Goal: Information Seeking & Learning: Learn about a topic

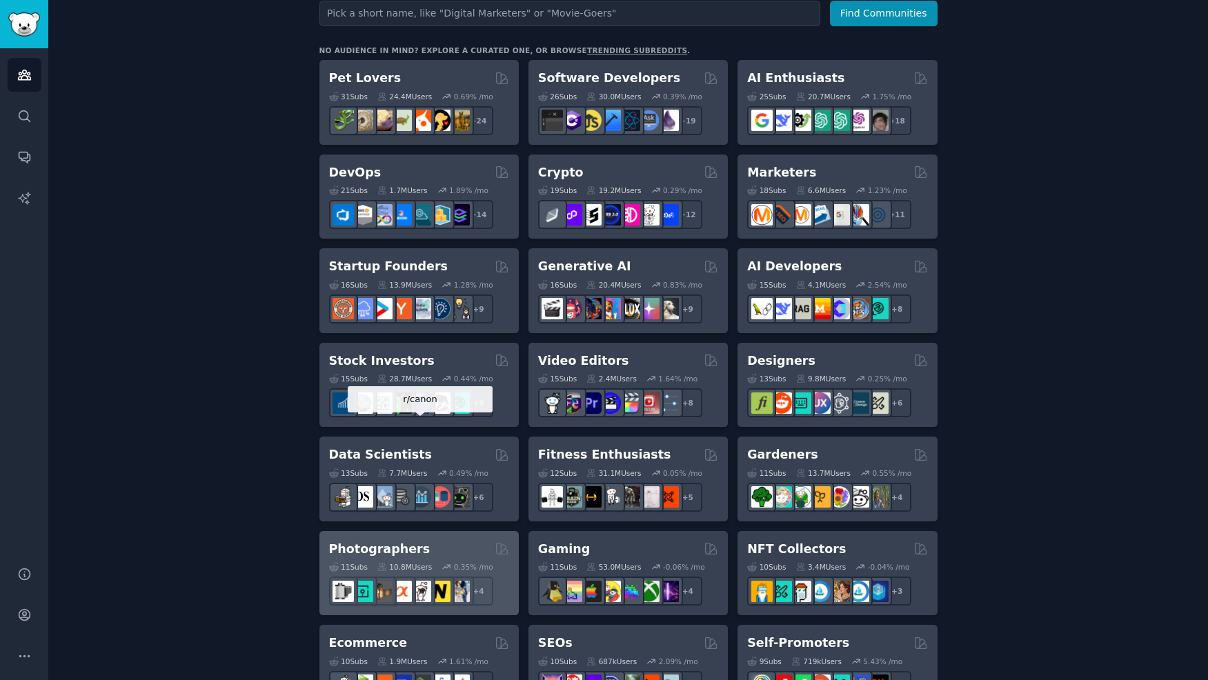
scroll to position [204, 0]
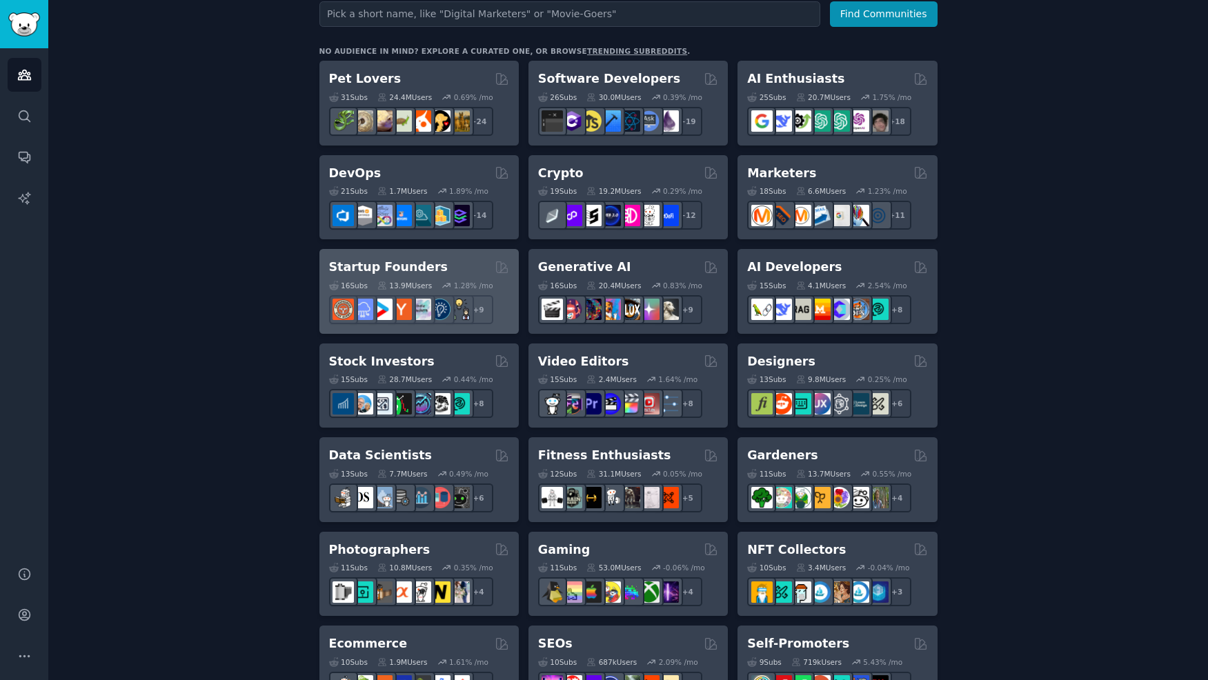
click at [373, 268] on h2 "Startup Founders" at bounding box center [388, 267] width 119 height 17
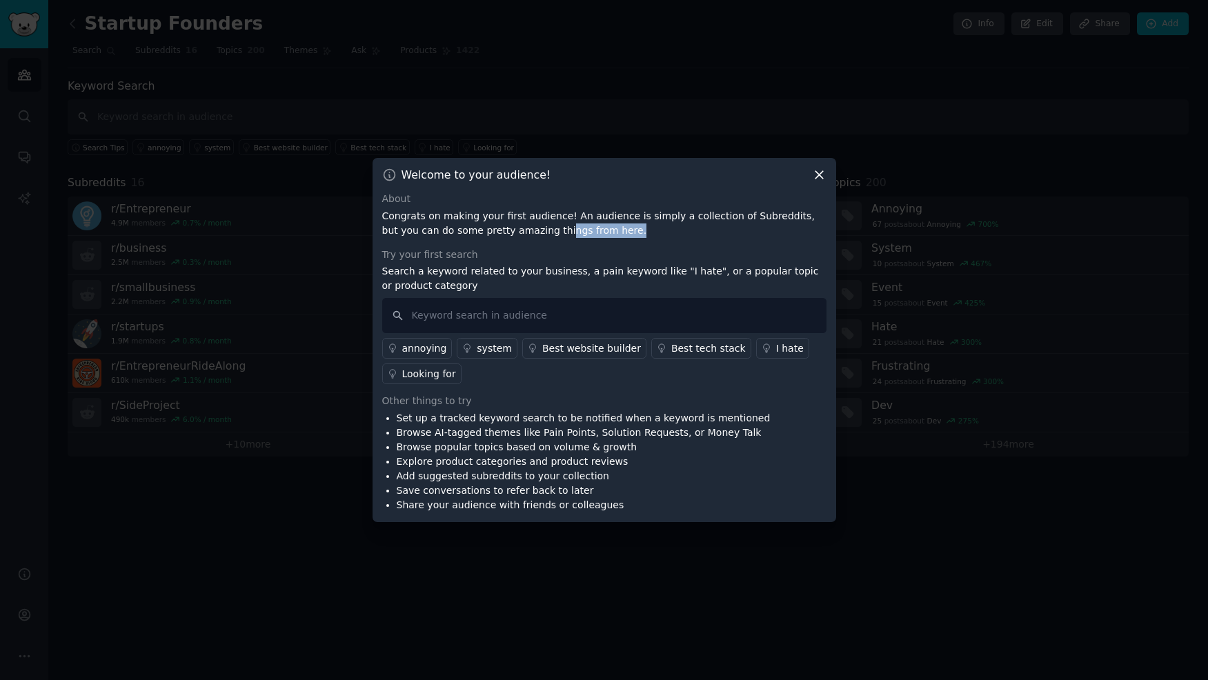
drag, startPoint x: 500, startPoint y: 232, endPoint x: 579, endPoint y: 225, distance: 79.6
click at [579, 225] on p "Congrats on making your first audience! An audience is simply a collection of S…" at bounding box center [604, 223] width 444 height 29
click at [819, 170] on icon at bounding box center [819, 175] width 14 height 14
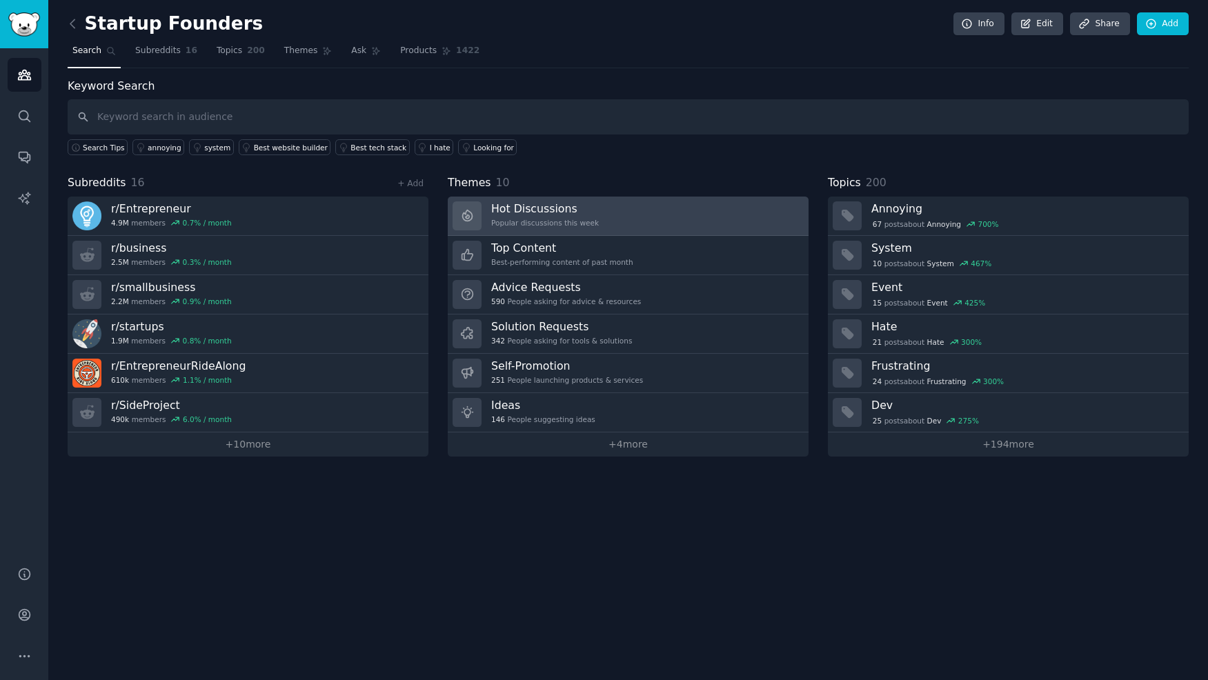
click at [583, 211] on h3 "Hot Discussions" at bounding box center [545, 208] width 108 height 14
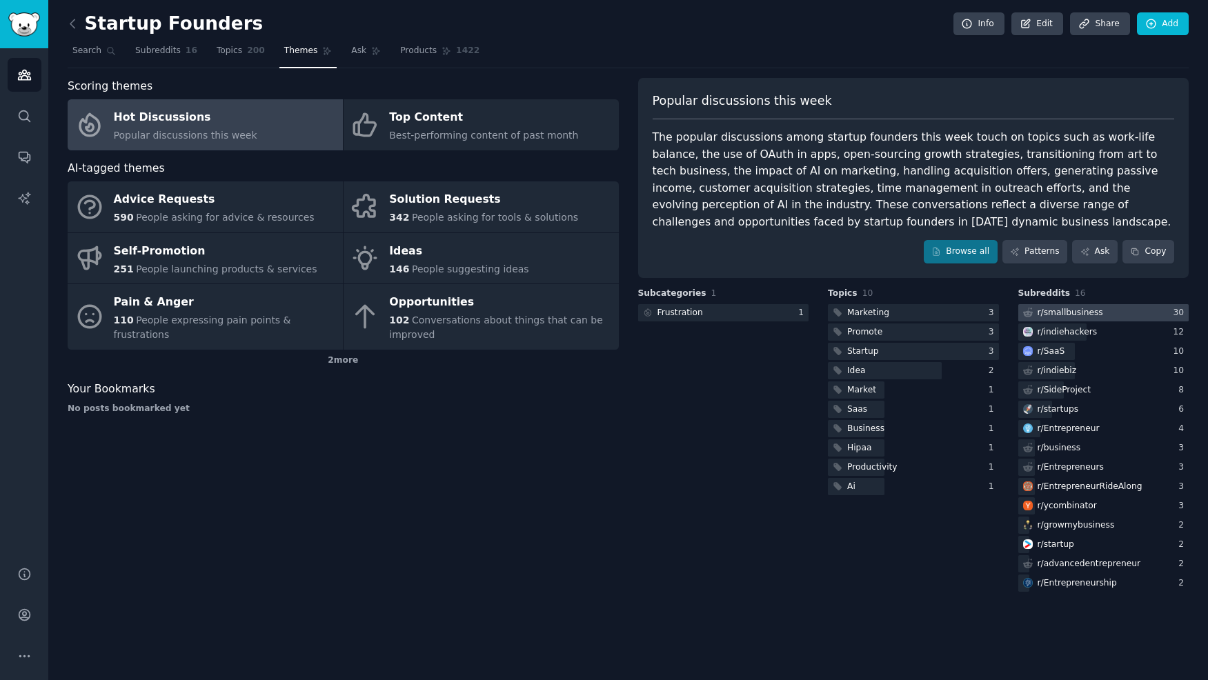
click at [1117, 308] on div at bounding box center [1103, 312] width 171 height 17
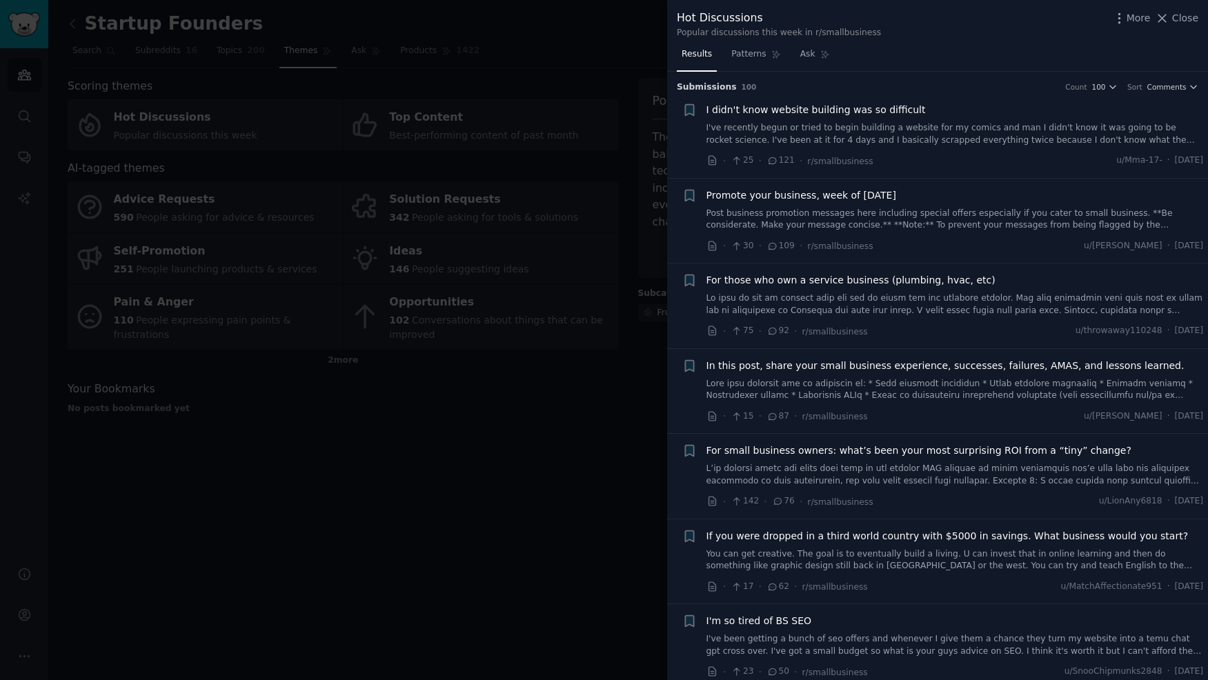
click at [813, 110] on span "I didn't know website building was so difficult" at bounding box center [815, 110] width 219 height 14
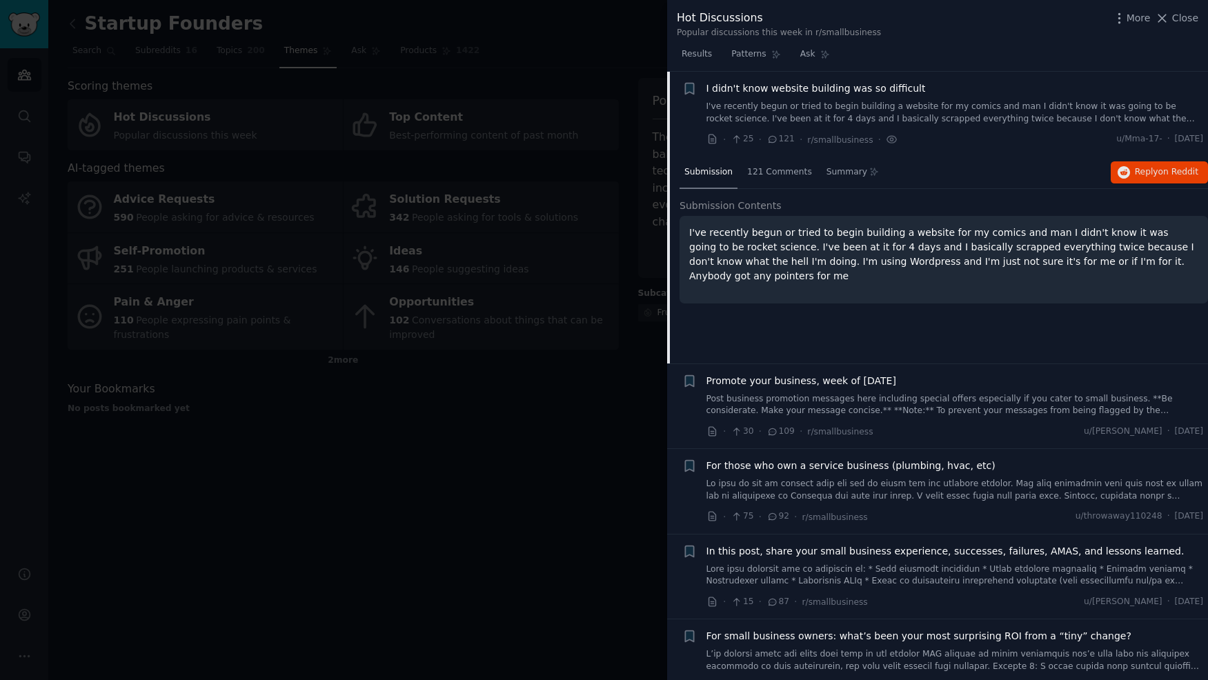
scroll to position [22, 0]
click at [1173, 168] on span "on Reddit" at bounding box center [1178, 171] width 40 height 10
click at [763, 86] on span "I didn't know website building was so difficult" at bounding box center [815, 88] width 219 height 14
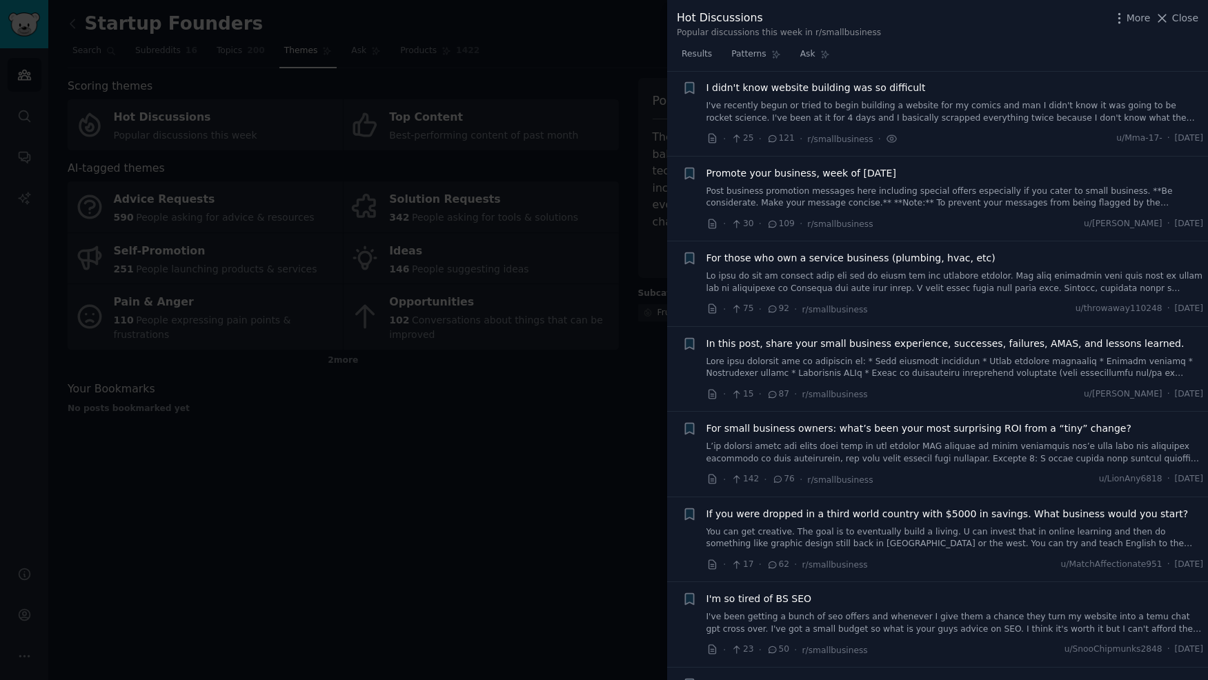
scroll to position [21, 0]
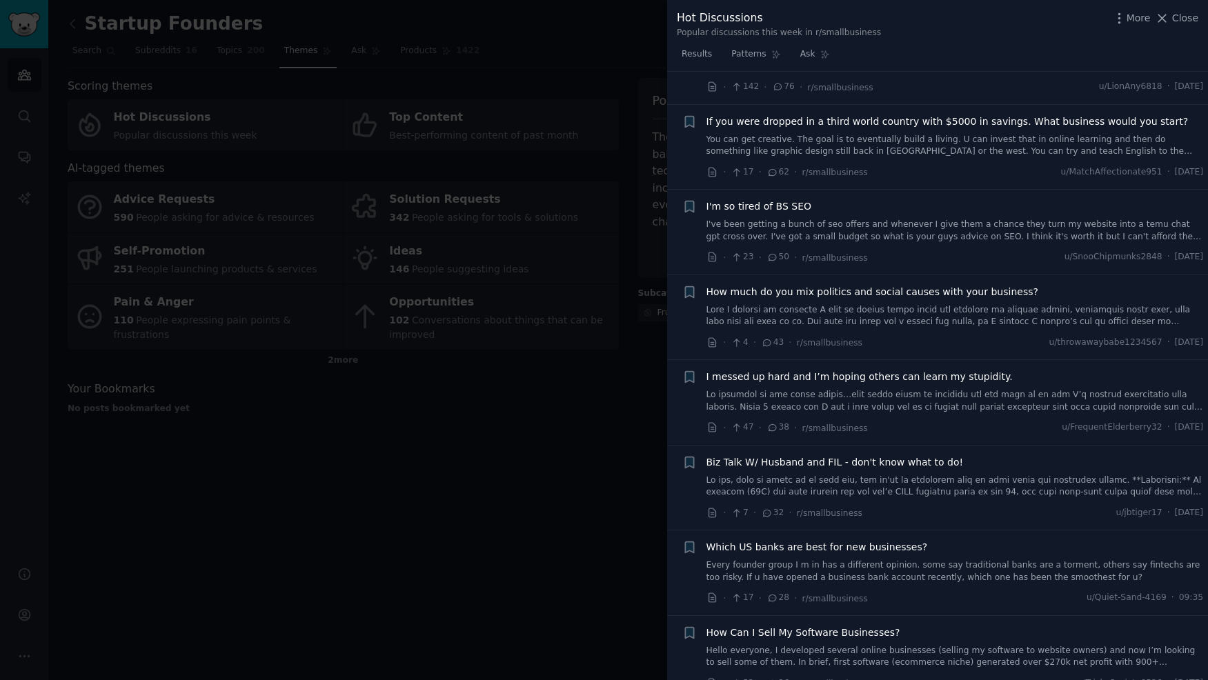
click at [545, 88] on div at bounding box center [604, 340] width 1208 height 680
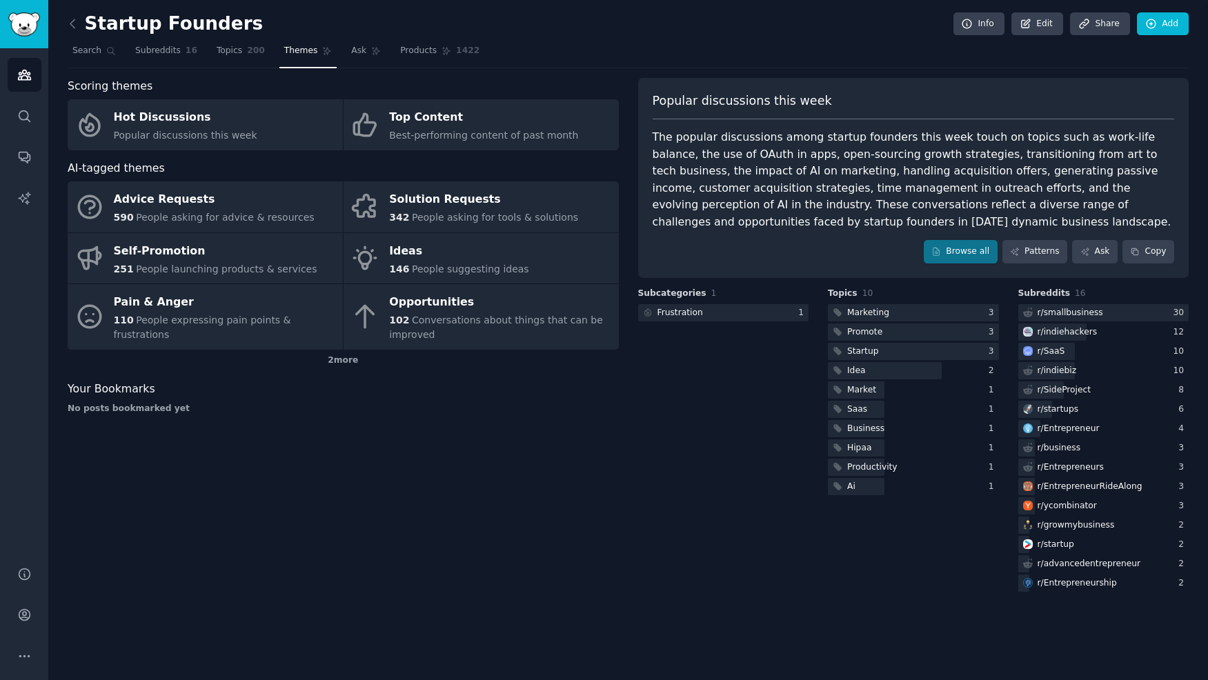
scroll to position [415, 0]
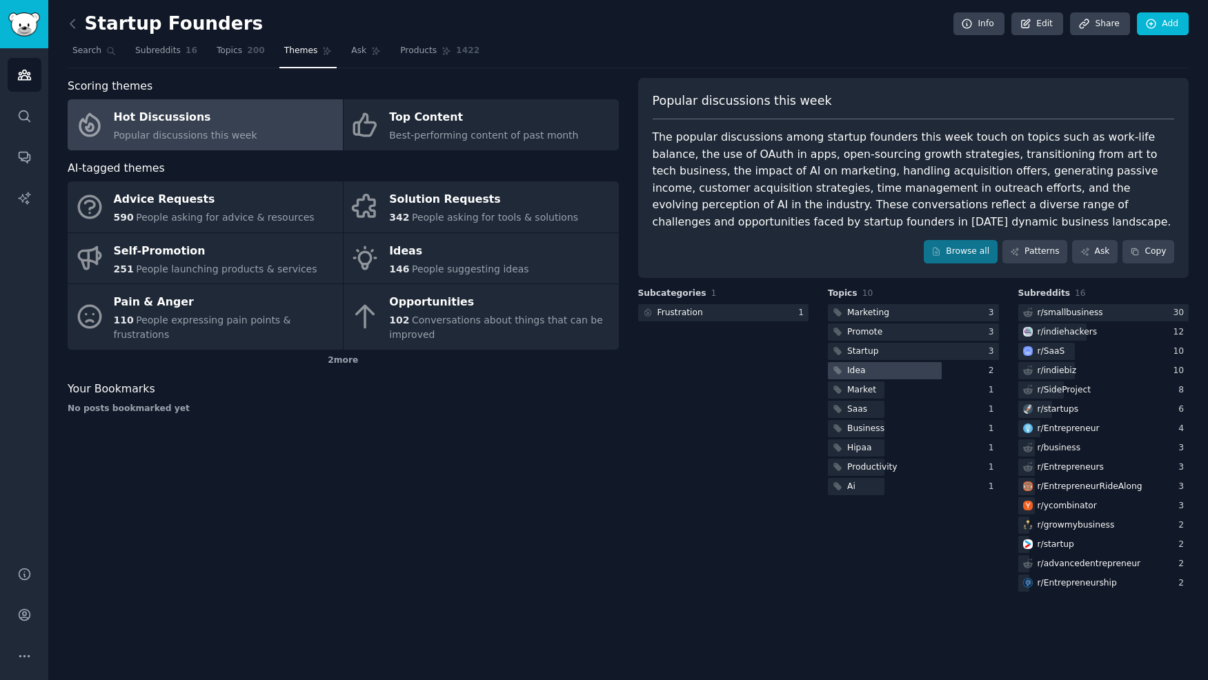
click at [884, 373] on div at bounding box center [885, 370] width 114 height 17
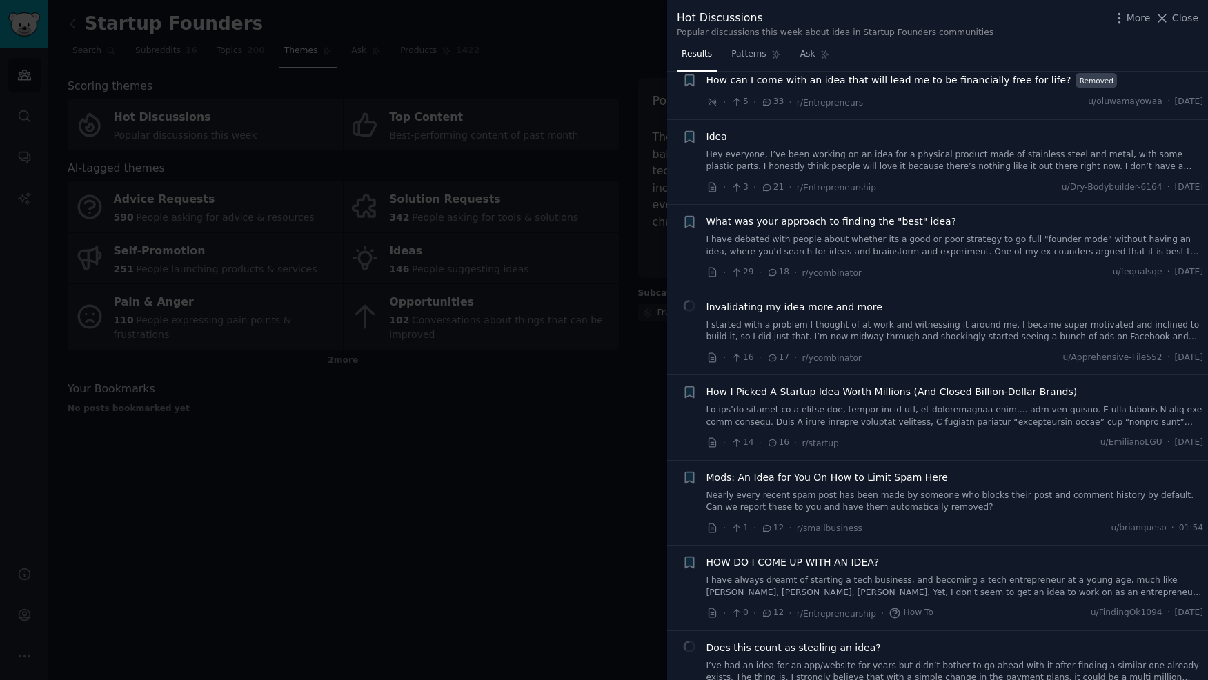
scroll to position [315, 0]
click at [535, 456] on div at bounding box center [604, 340] width 1208 height 680
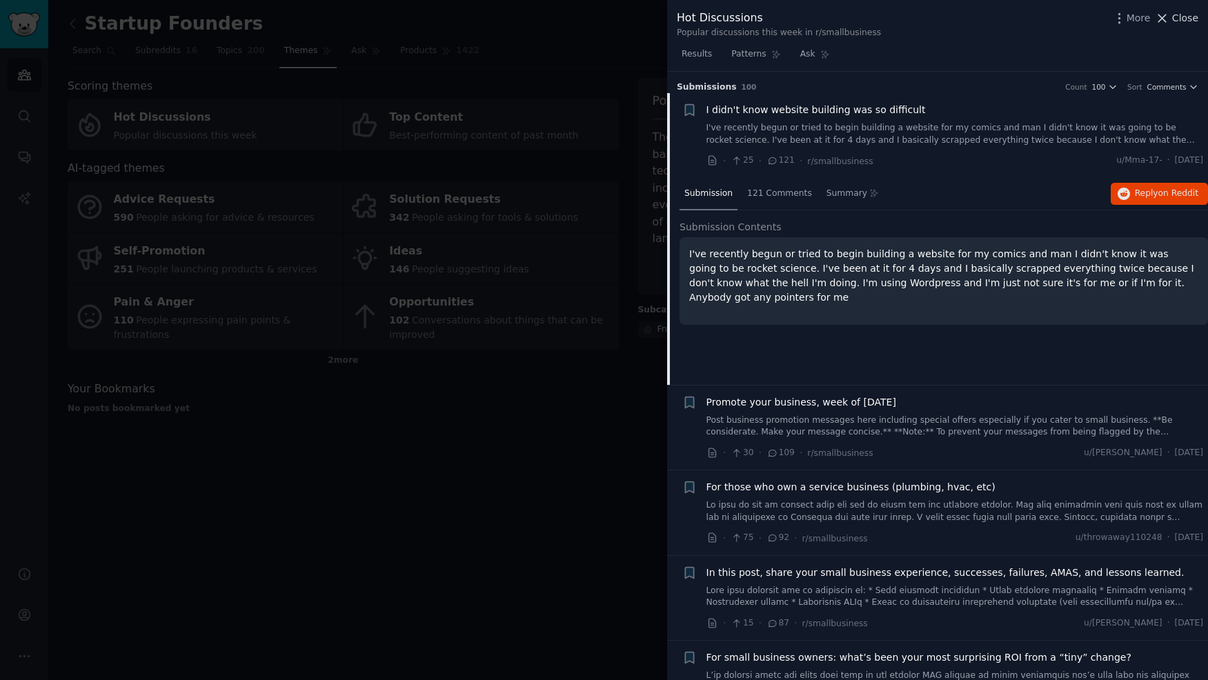
click at [1167, 21] on icon at bounding box center [1163, 18] width 8 height 8
